Goal: Browse casually

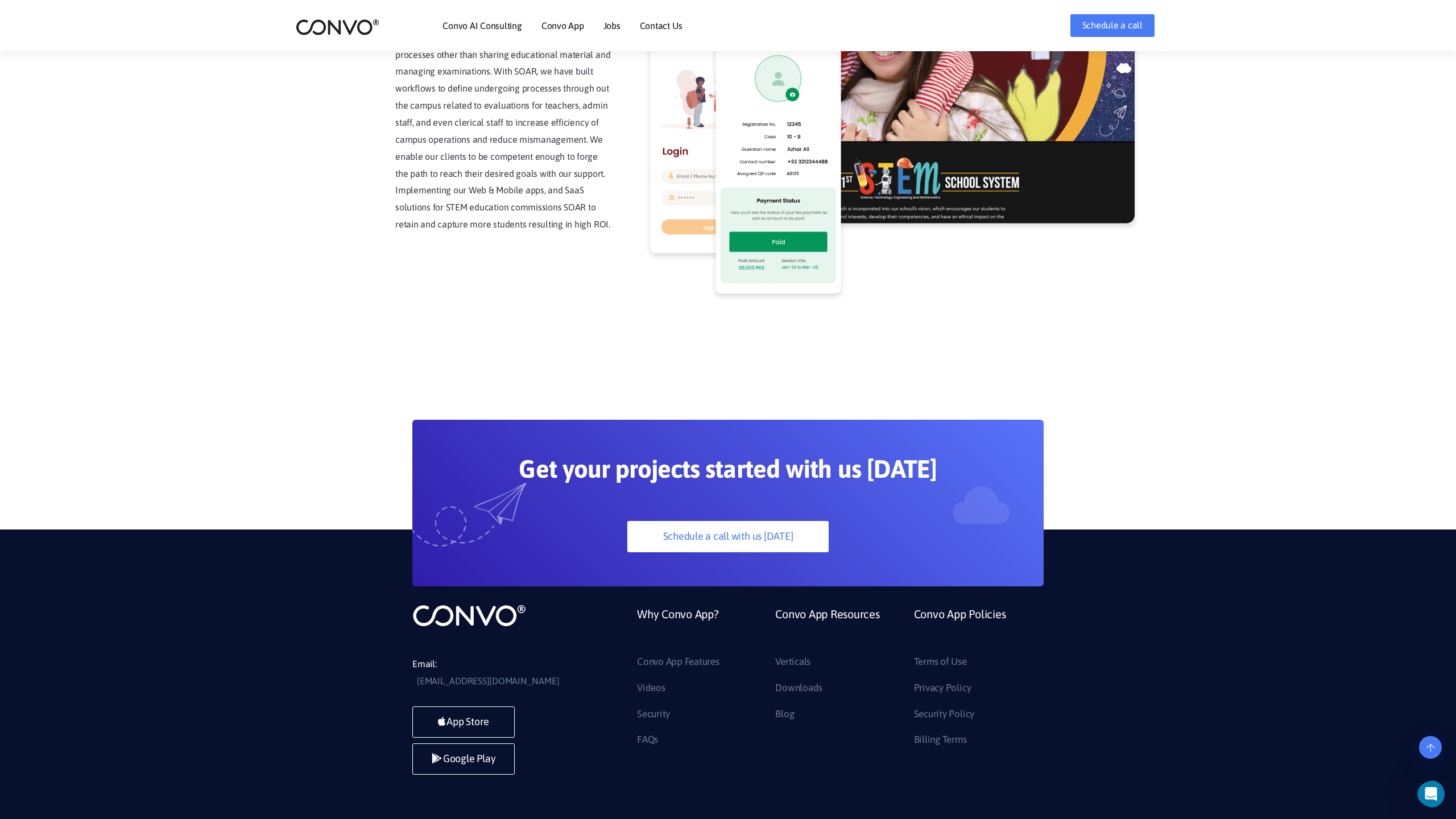
scroll to position [2896, 0]
